Goal: Information Seeking & Learning: Learn about a topic

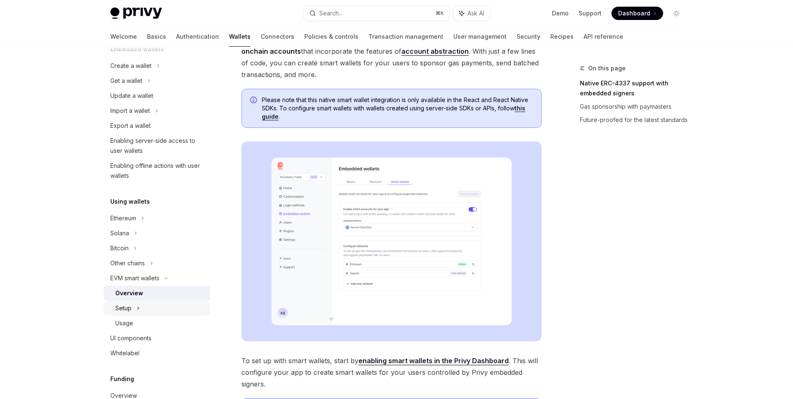
scroll to position [256, 0]
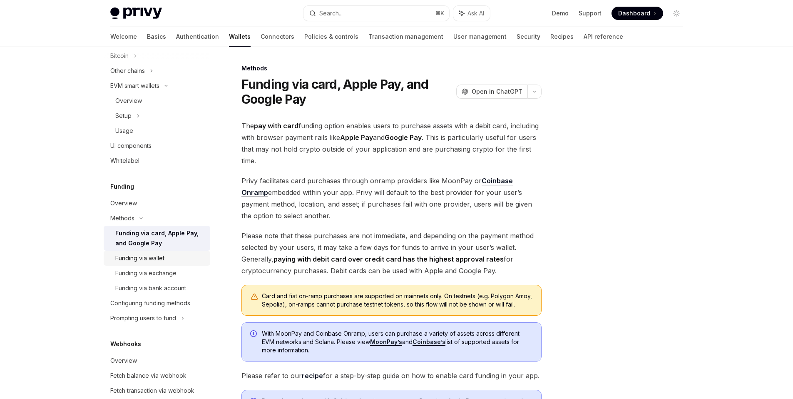
click at [172, 260] on div "Funding via wallet" at bounding box center [160, 258] width 90 height 10
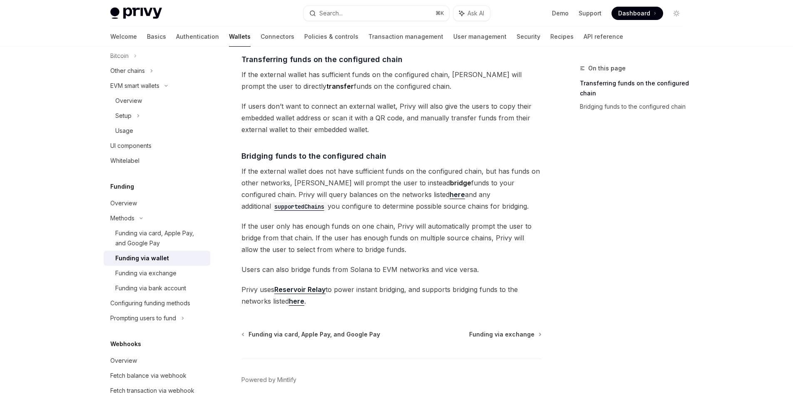
scroll to position [126, 0]
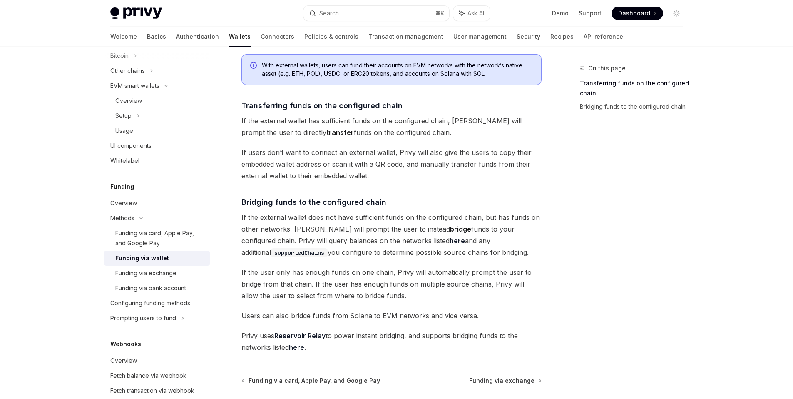
drag, startPoint x: 435, startPoint y: 254, endPoint x: 402, endPoint y: 227, distance: 42.9
click at [402, 227] on span "If the external wallet does not have sufficient funds on the configured chain, …" at bounding box center [392, 235] width 300 height 47
click at [398, 229] on span "If the external wallet does not have sufficient funds on the configured chain, …" at bounding box center [392, 235] width 300 height 47
drag, startPoint x: 372, startPoint y: 230, endPoint x: 460, endPoint y: 230, distance: 87.9
click at [460, 230] on span "If the external wallet does not have sufficient funds on the configured chain, …" at bounding box center [392, 235] width 300 height 47
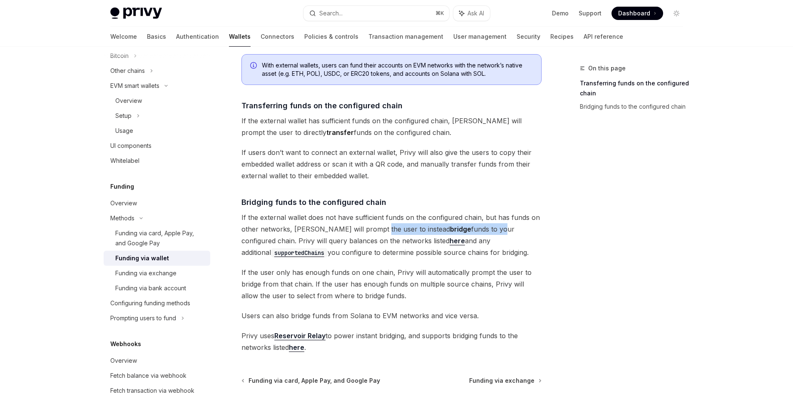
type textarea "*"
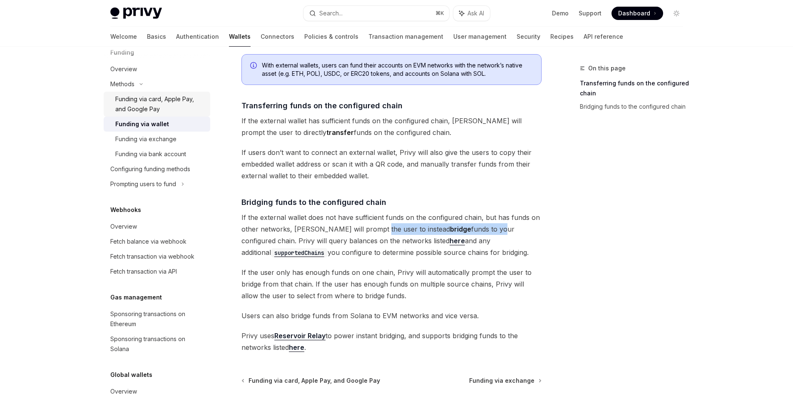
scroll to position [406, 0]
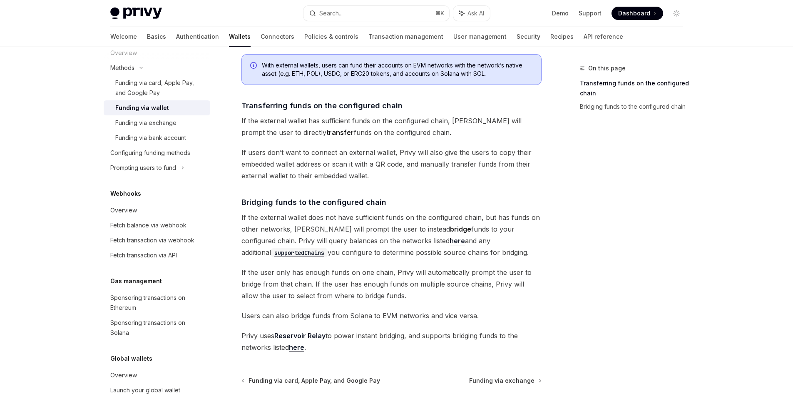
click at [154, 202] on div "Webhooks Overview Fetch balance via webhook Fetch transaction via webhook Fetch…" at bounding box center [157, 226] width 107 height 74
click at [151, 207] on div "Overview" at bounding box center [157, 210] width 95 height 10
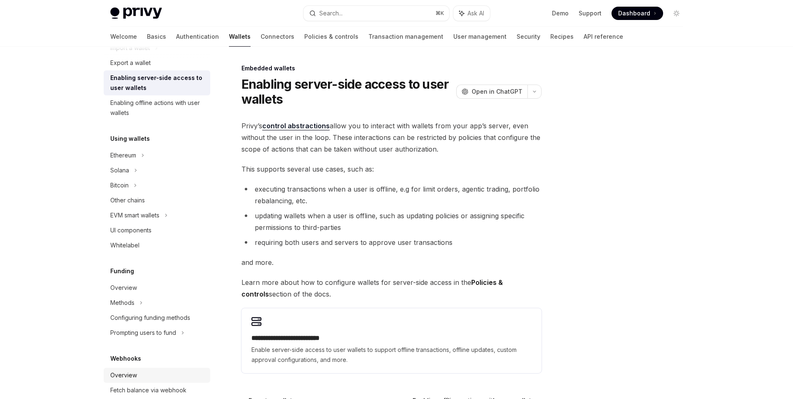
scroll to position [265, 0]
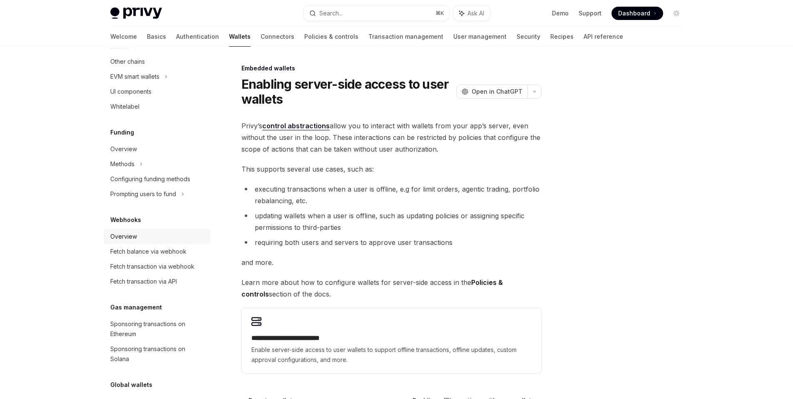
click at [142, 232] on div "Overview" at bounding box center [157, 237] width 95 height 10
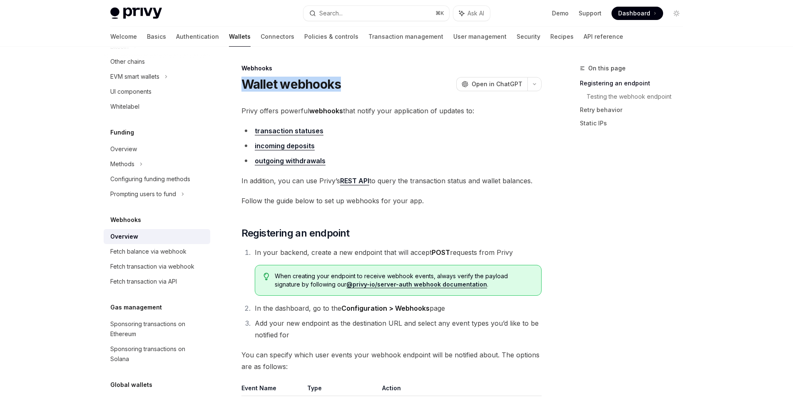
drag, startPoint x: 357, startPoint y: 87, endPoint x: 239, endPoint y: 82, distance: 117.1
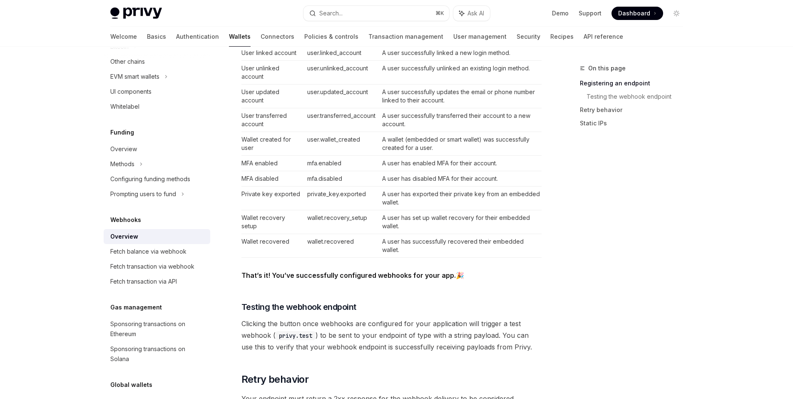
scroll to position [446, 0]
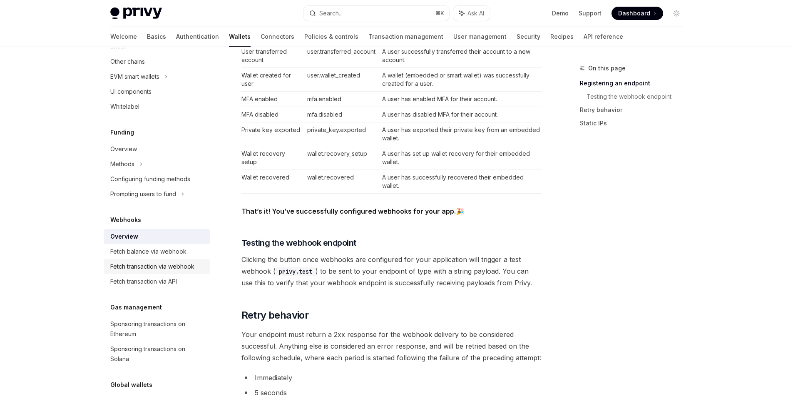
click at [132, 268] on div "Fetch transaction via webhook" at bounding box center [152, 267] width 84 height 10
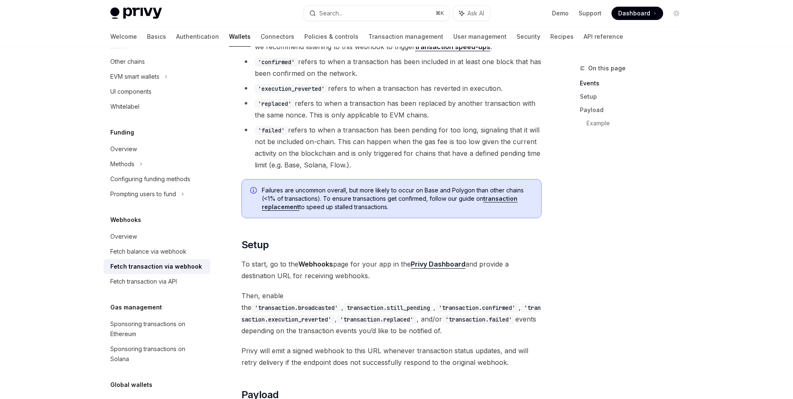
scroll to position [162, 0]
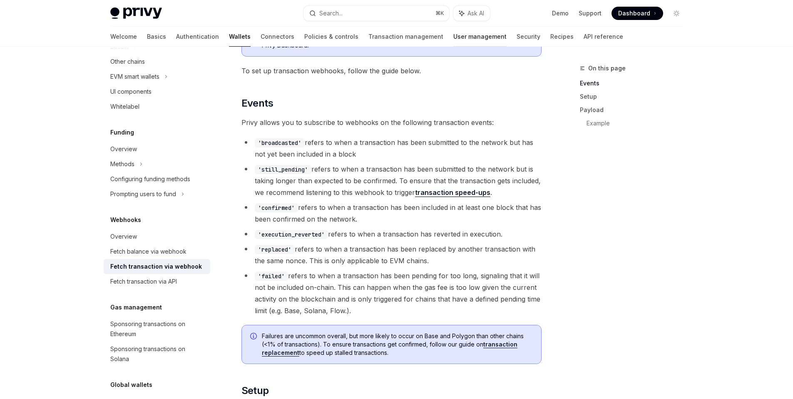
click at [454, 38] on link "User management" at bounding box center [480, 37] width 53 height 20
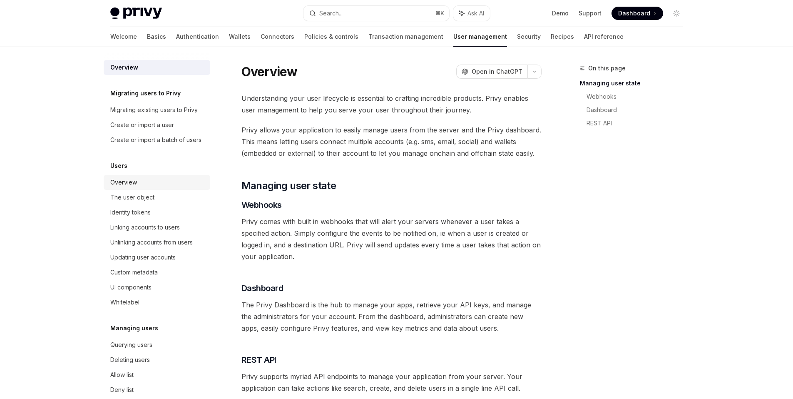
click at [130, 187] on div "Overview" at bounding box center [123, 182] width 27 height 10
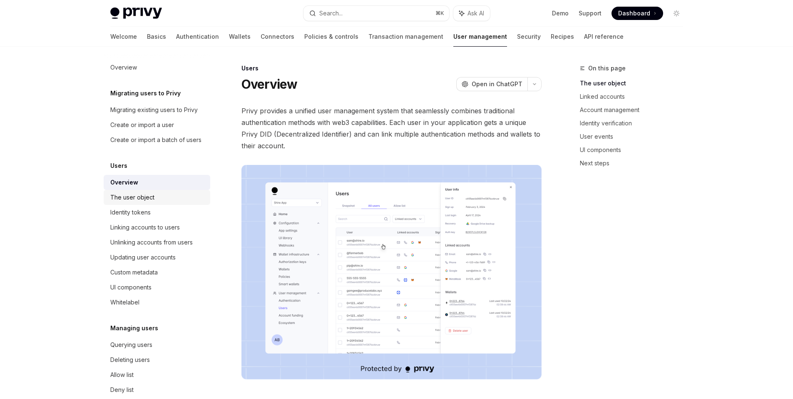
click at [144, 202] on div "The user object" at bounding box center [132, 197] width 44 height 10
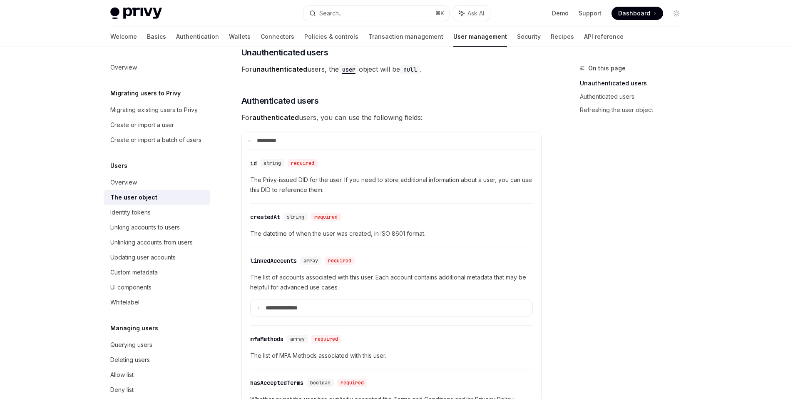
scroll to position [252, 0]
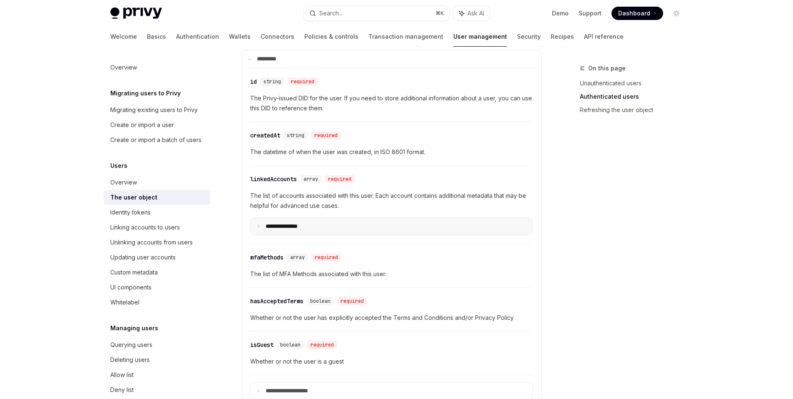
click at [289, 218] on summary "**********" at bounding box center [392, 226] width 282 height 17
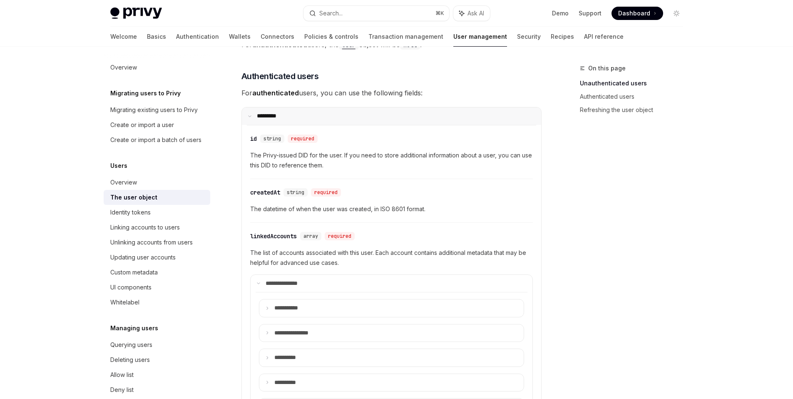
scroll to position [120, 0]
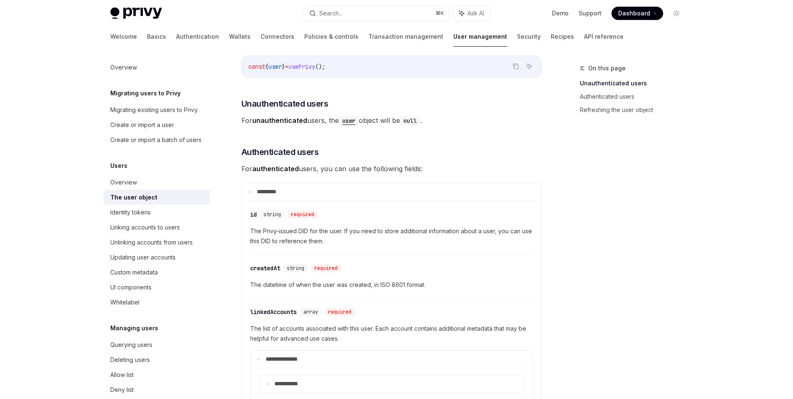
click at [626, 239] on div "On this page Unauthenticated users Authenticated users Refreshing the user obje…" at bounding box center [627, 231] width 127 height 336
type textarea "*"
